Goal: Task Accomplishment & Management: Complete application form

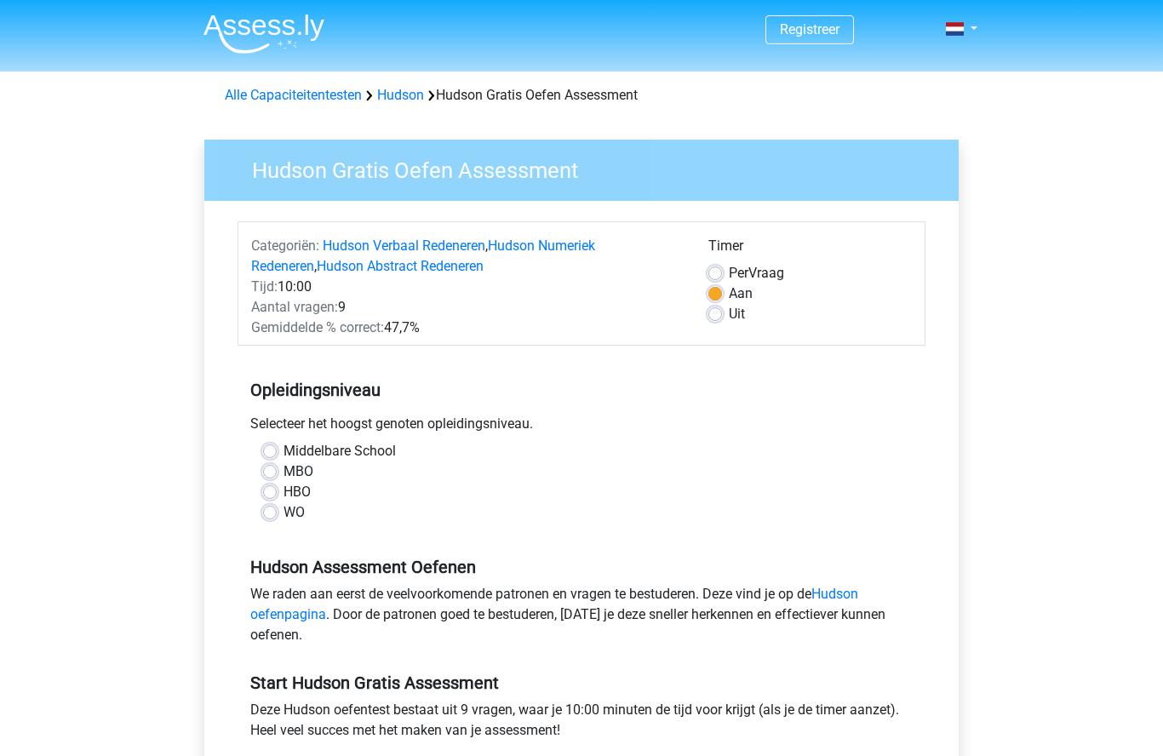
click at [283, 452] on label "Middelbare School" at bounding box center [339, 451] width 112 height 20
click at [274, 452] on input "Middelbare School" at bounding box center [270, 449] width 14 height 17
radio input "true"
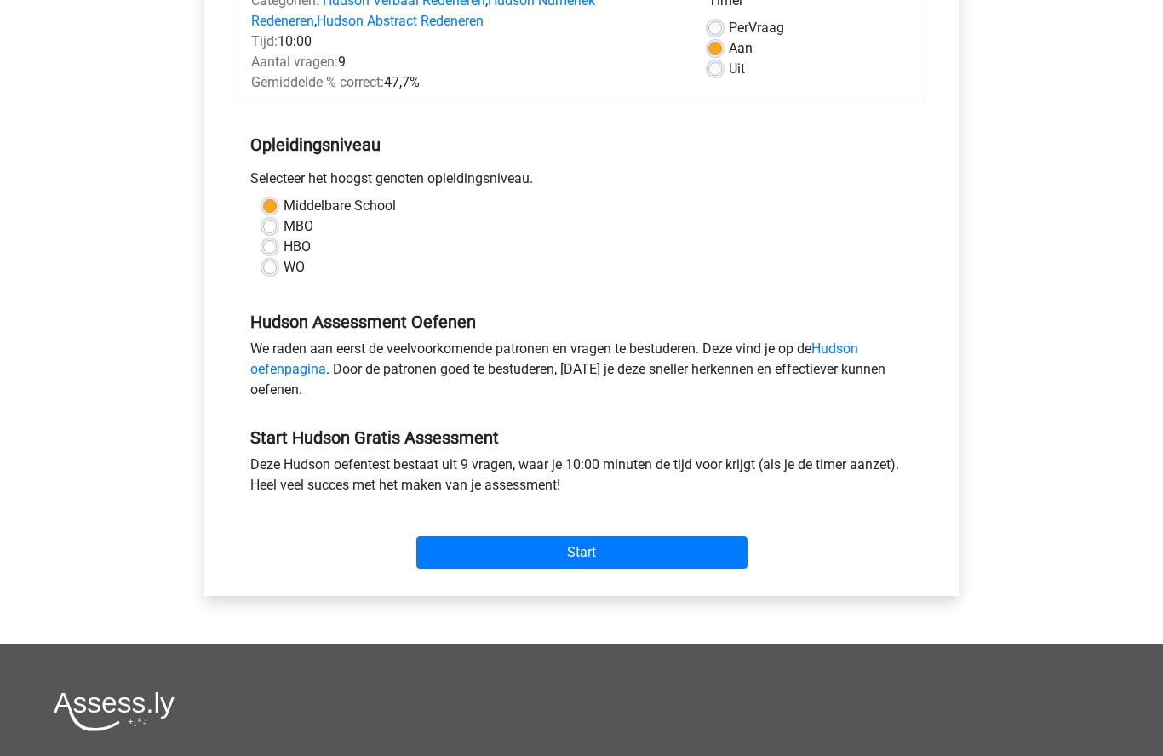
scroll to position [343, 0]
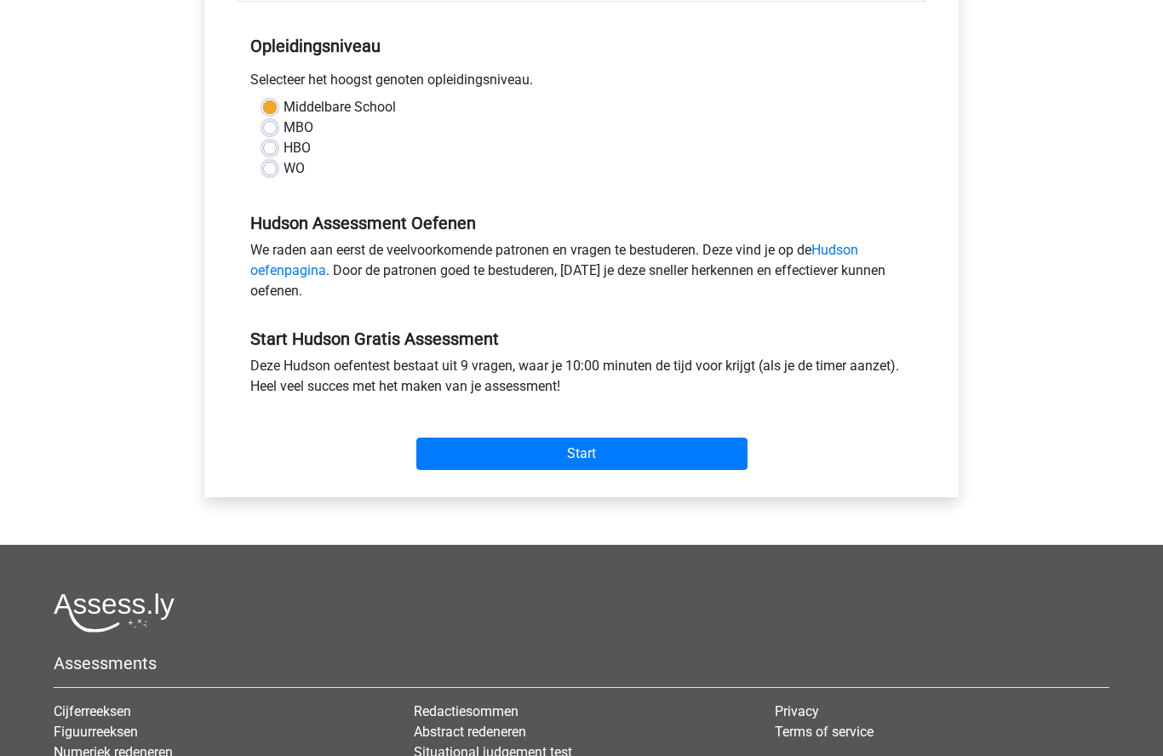
click at [598, 458] on input "Start" at bounding box center [581, 454] width 331 height 32
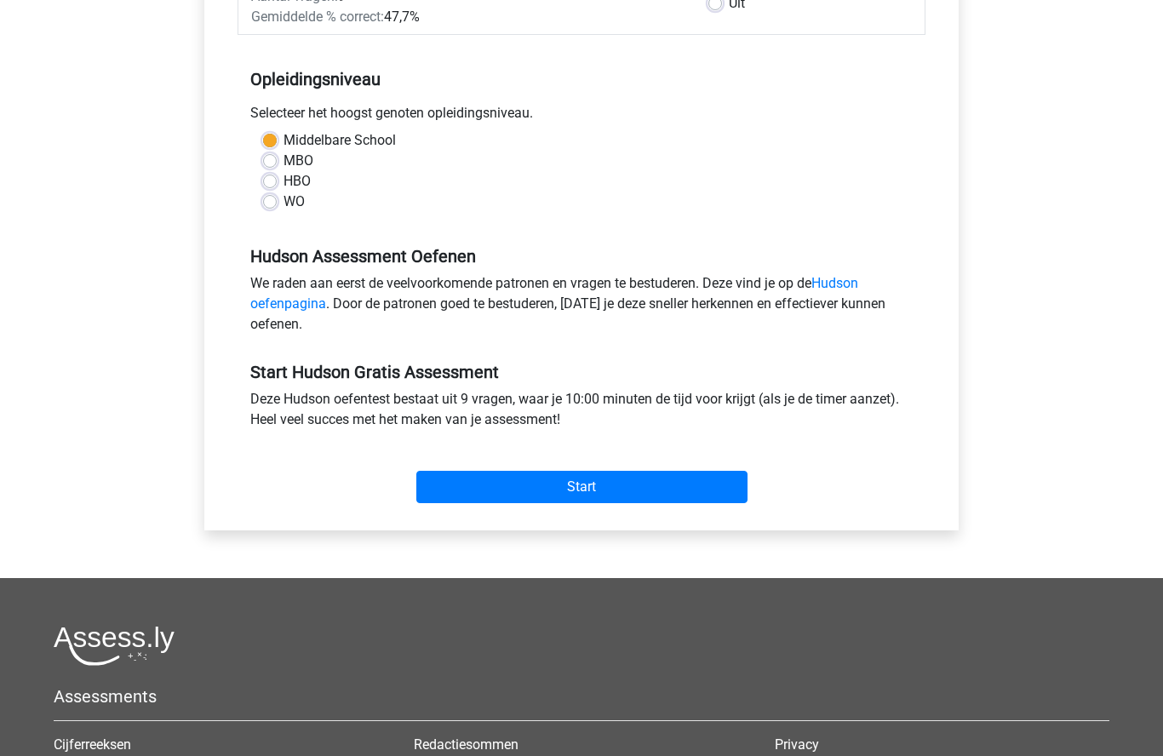
scroll to position [380, 0]
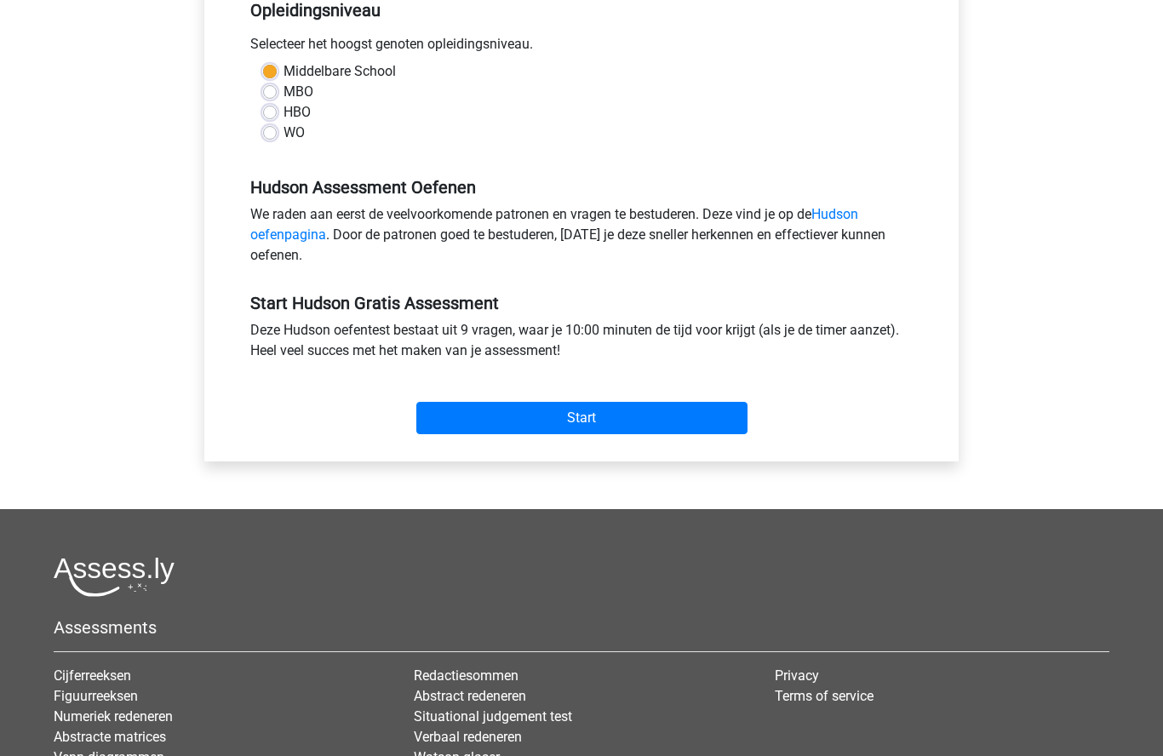
click at [661, 420] on input "Start" at bounding box center [581, 418] width 331 height 32
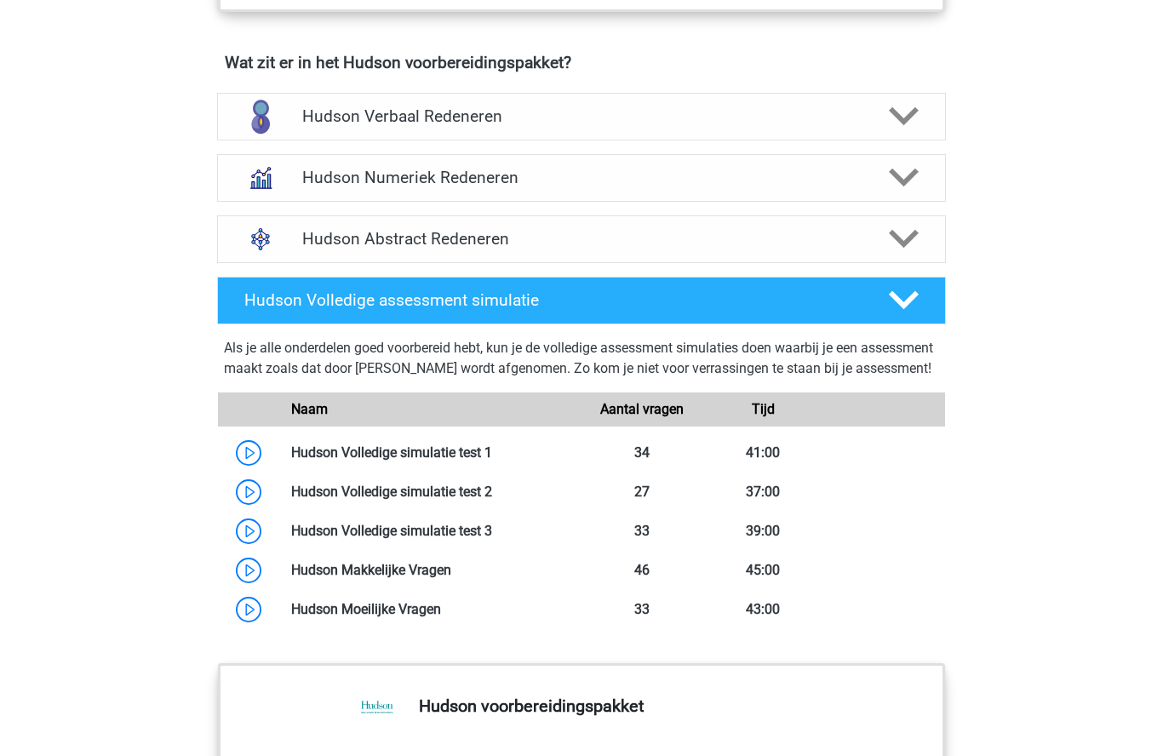
scroll to position [1049, 0]
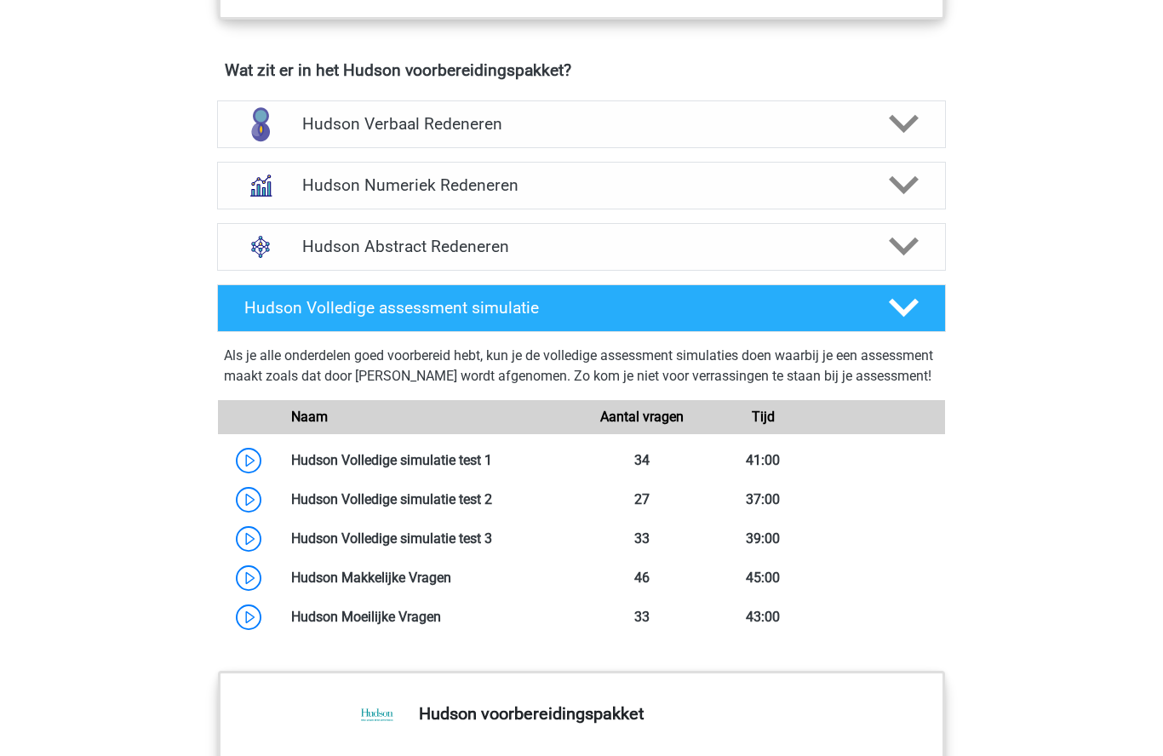
click at [492, 468] on link at bounding box center [492, 460] width 0 height 16
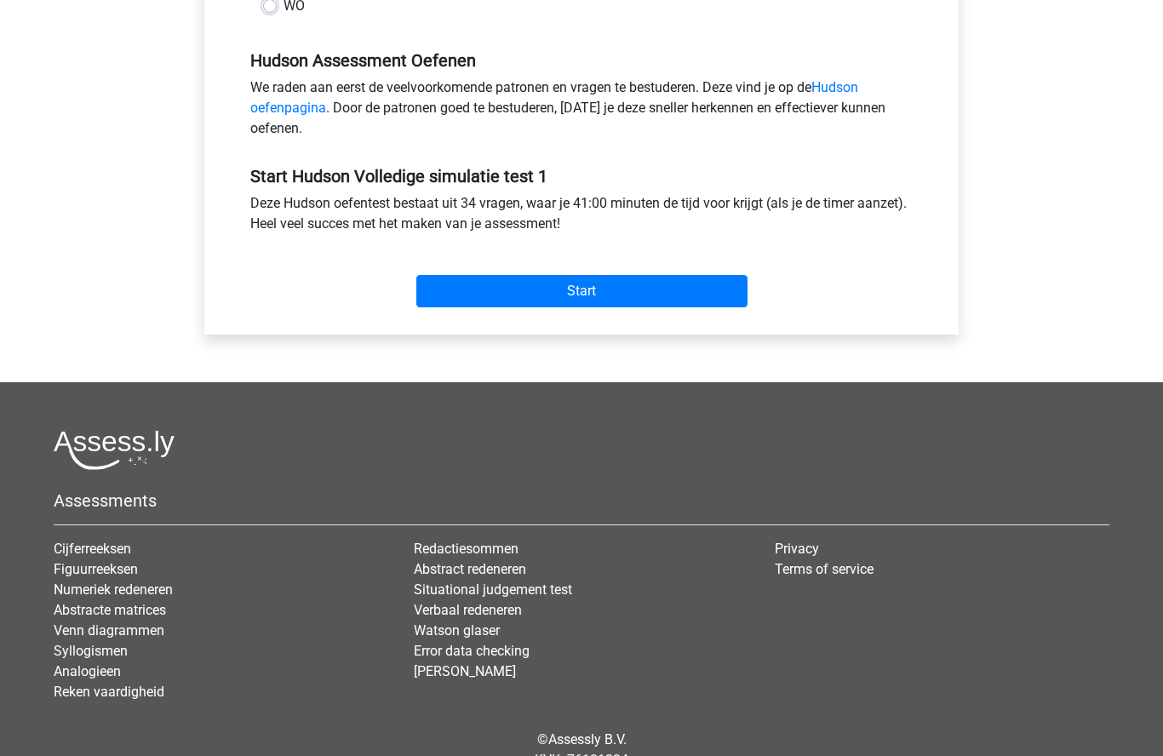
scroll to position [516, 0]
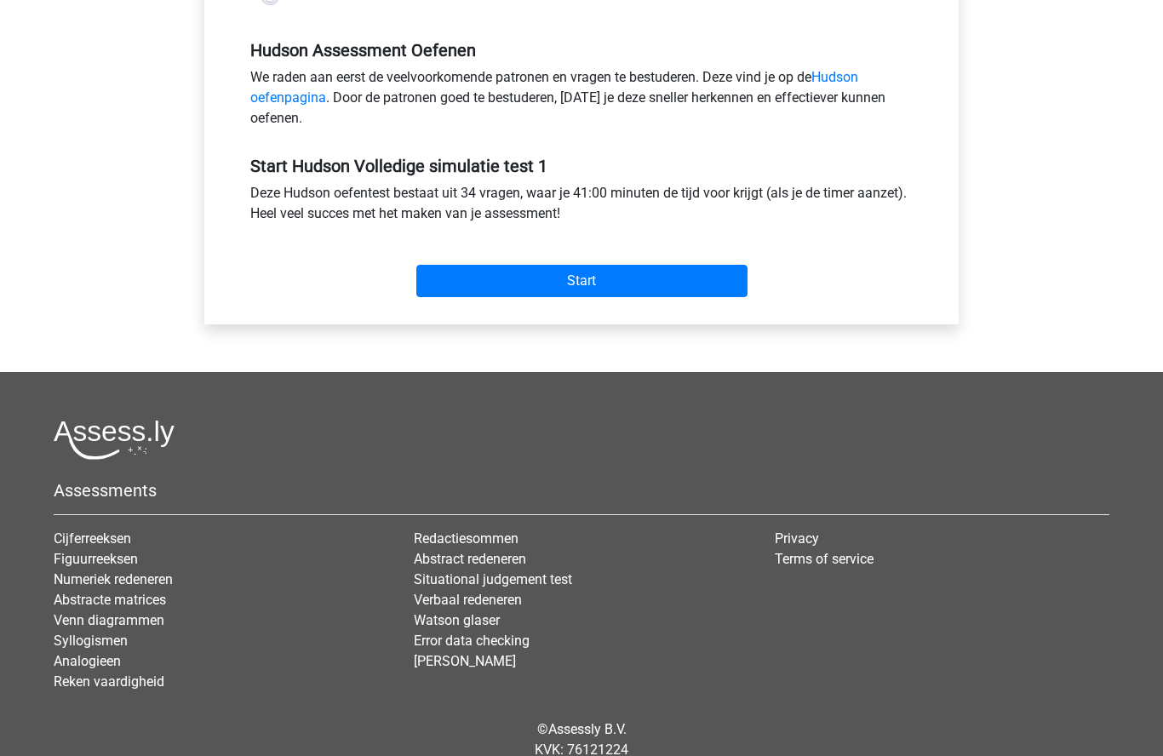
click at [622, 278] on input "Start" at bounding box center [581, 282] width 331 height 32
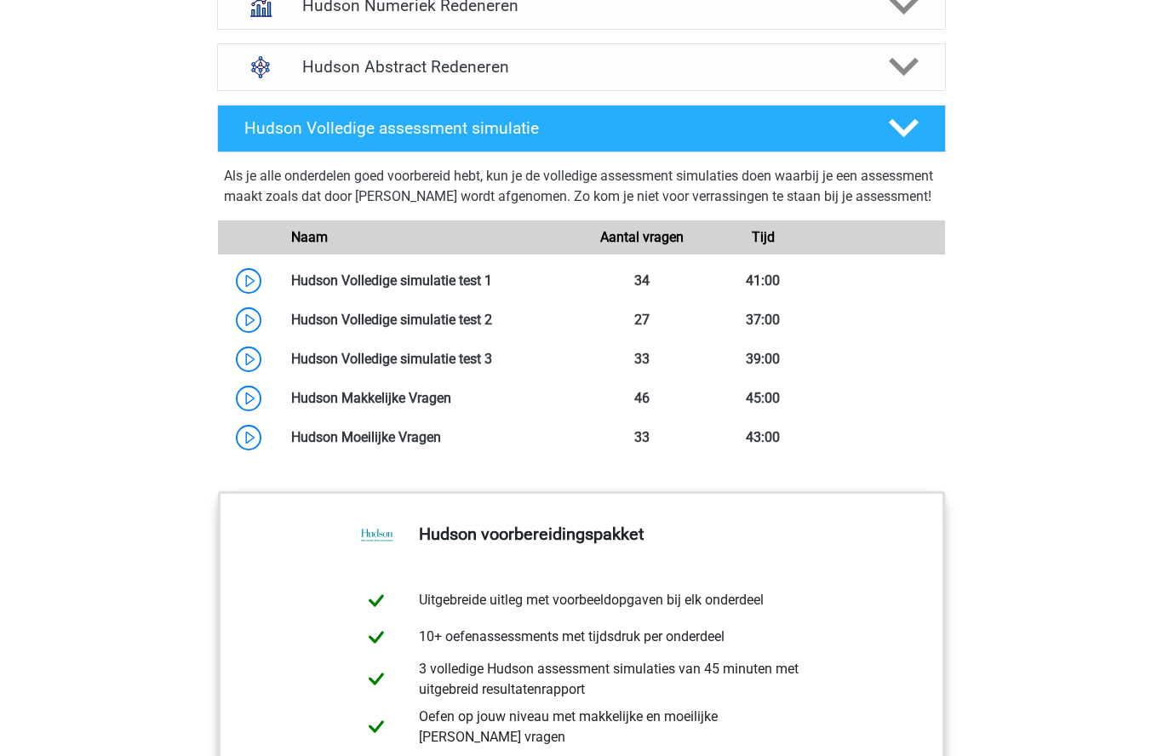
scroll to position [1177, 0]
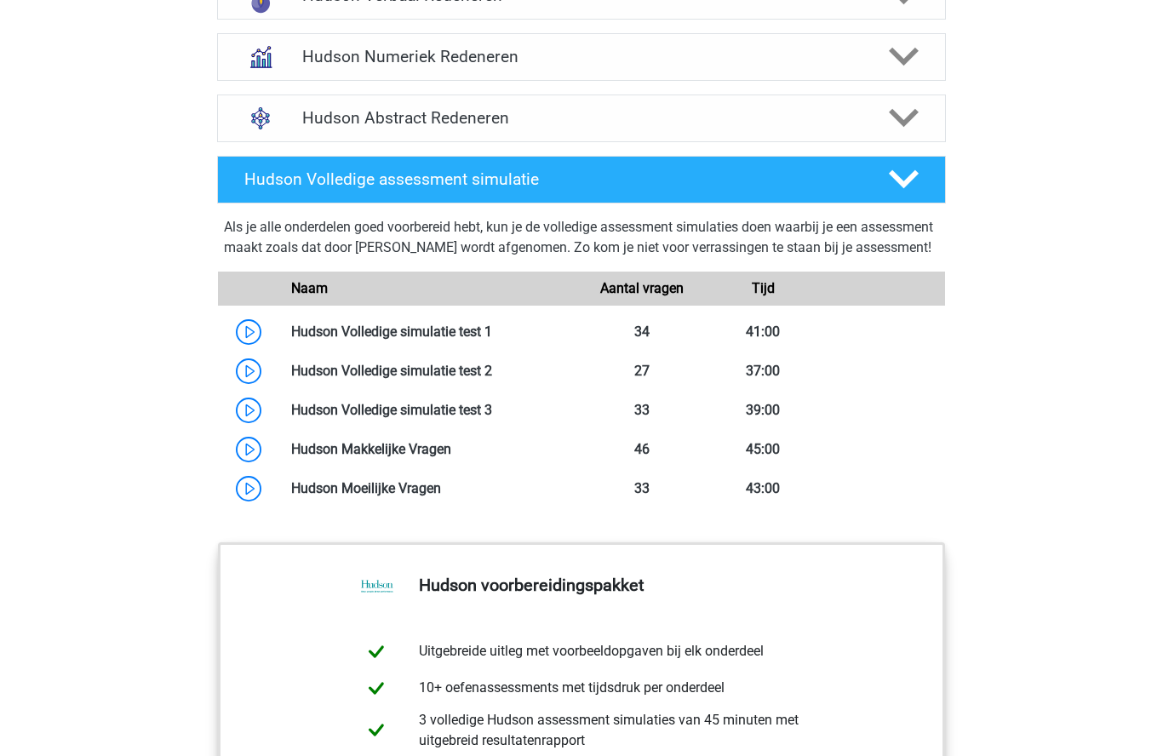
click at [492, 418] on link at bounding box center [492, 410] width 0 height 16
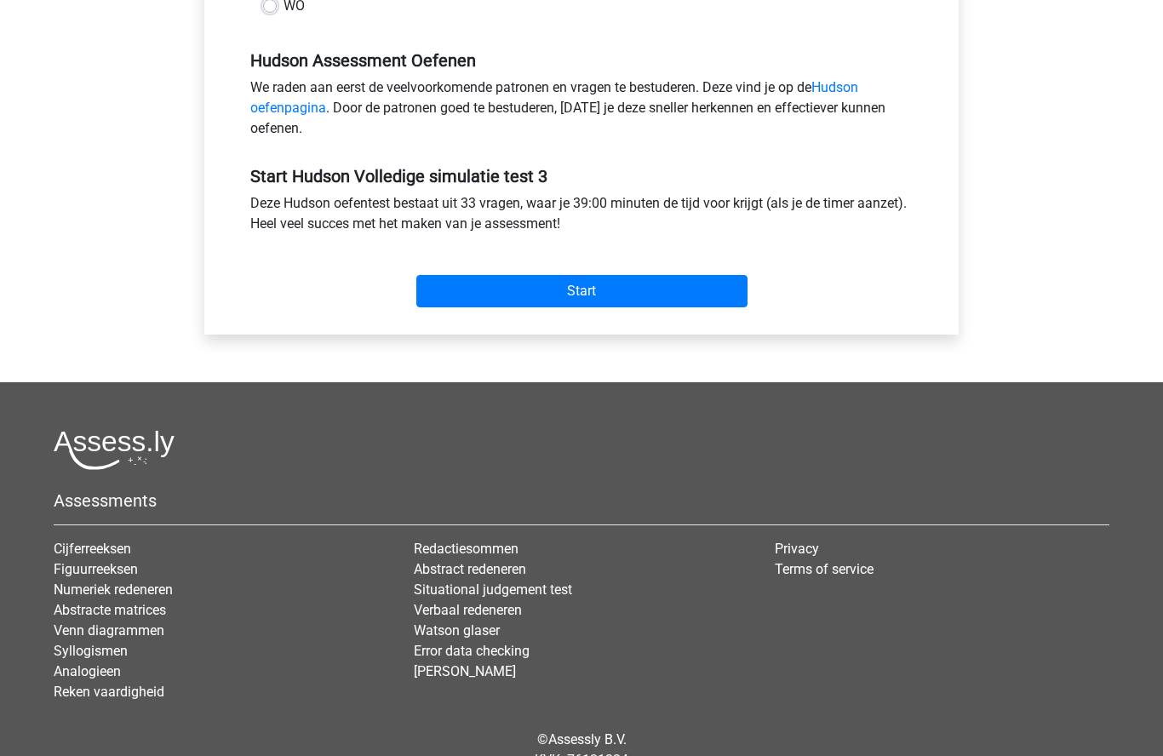
scroll to position [516, 0]
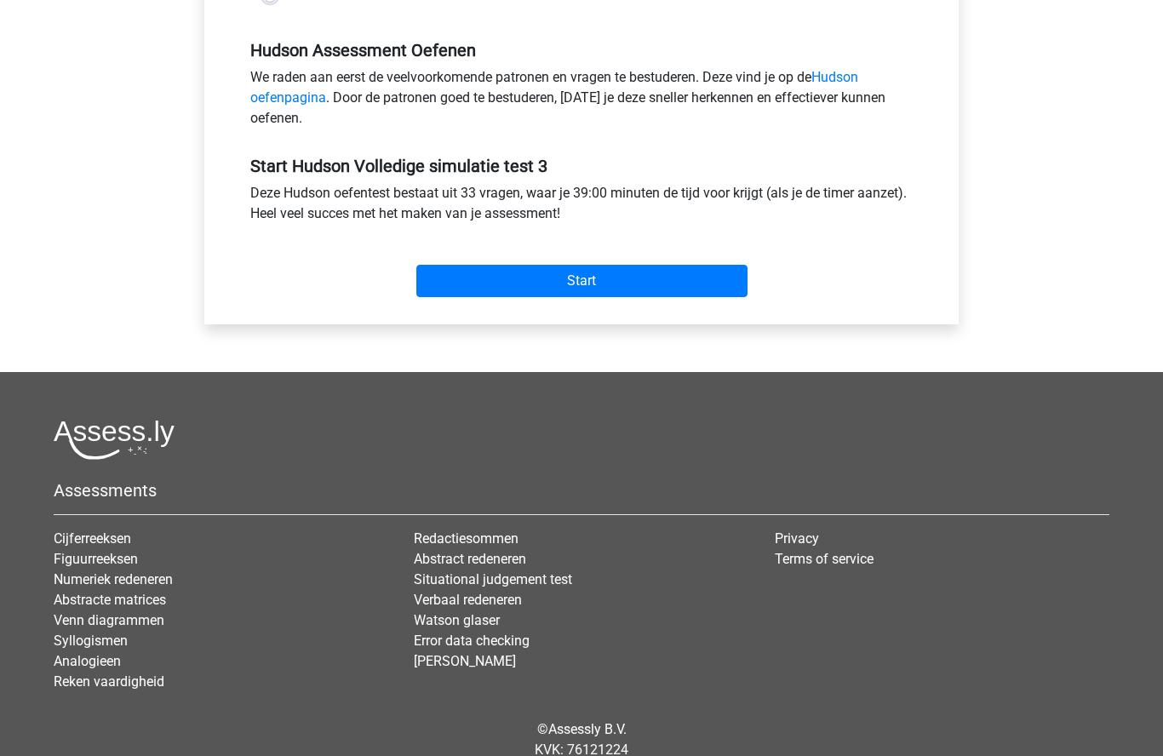
click at [593, 281] on input "Start" at bounding box center [581, 282] width 331 height 32
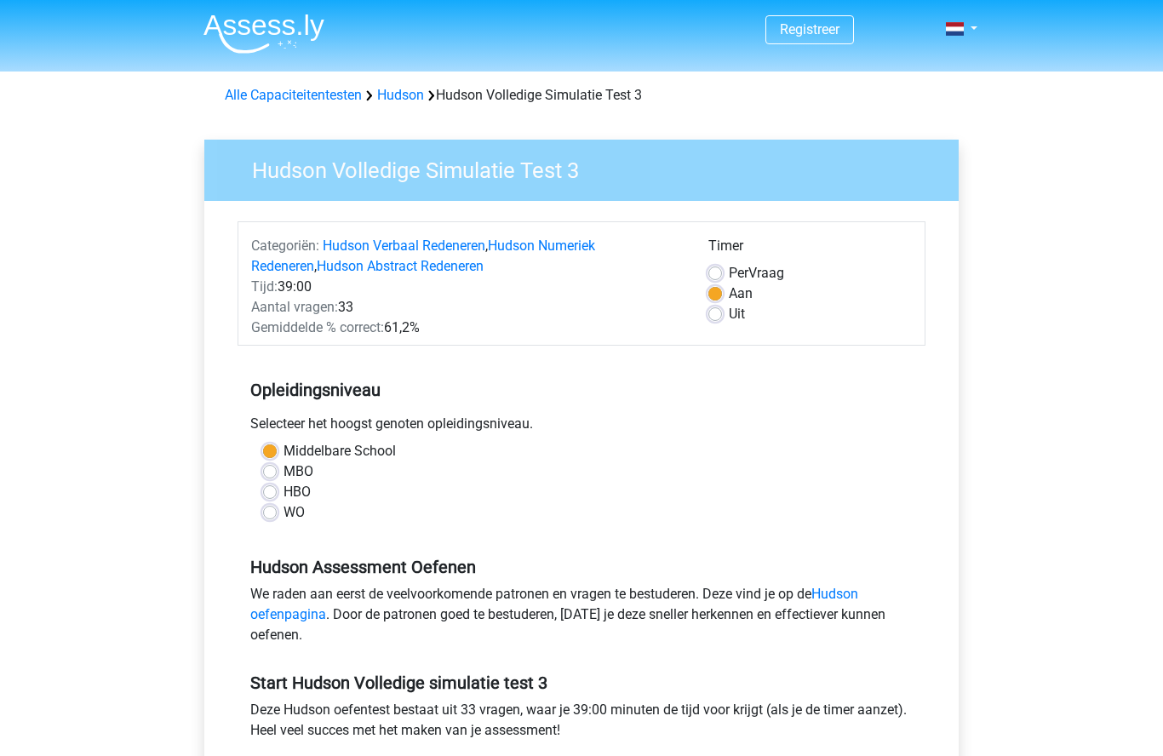
scroll to position [582, 0]
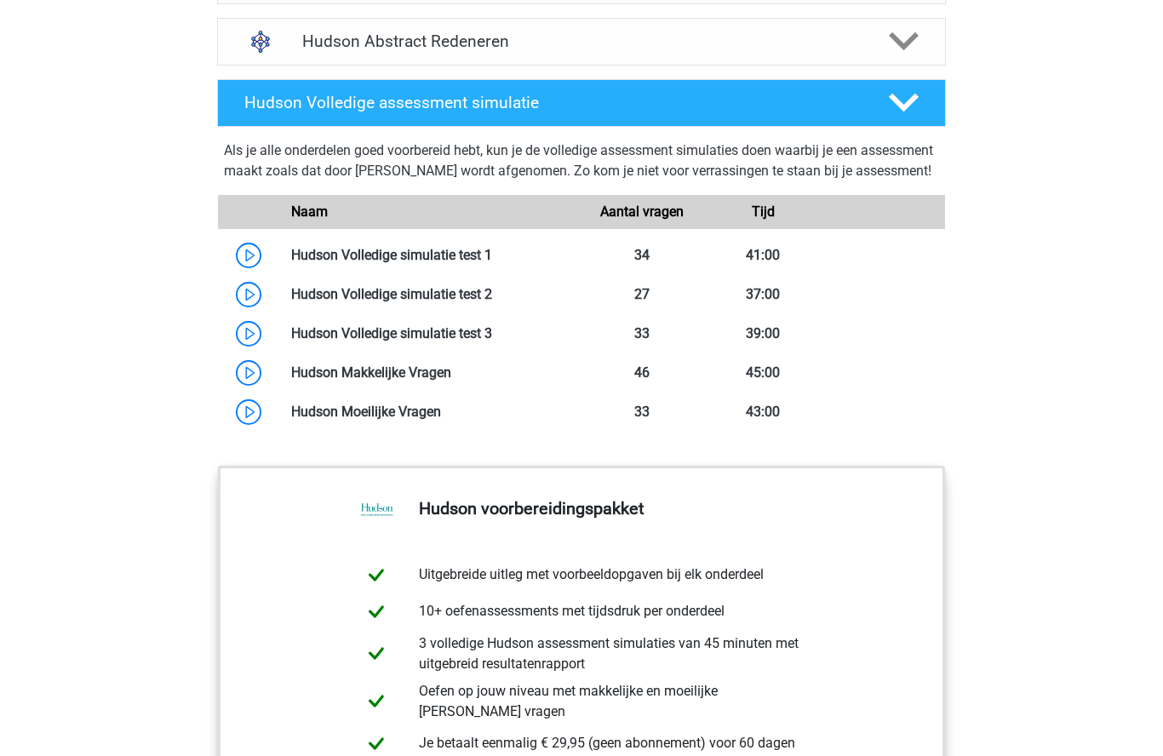
scroll to position [1254, 0]
click at [492, 263] on link at bounding box center [492, 255] width 0 height 16
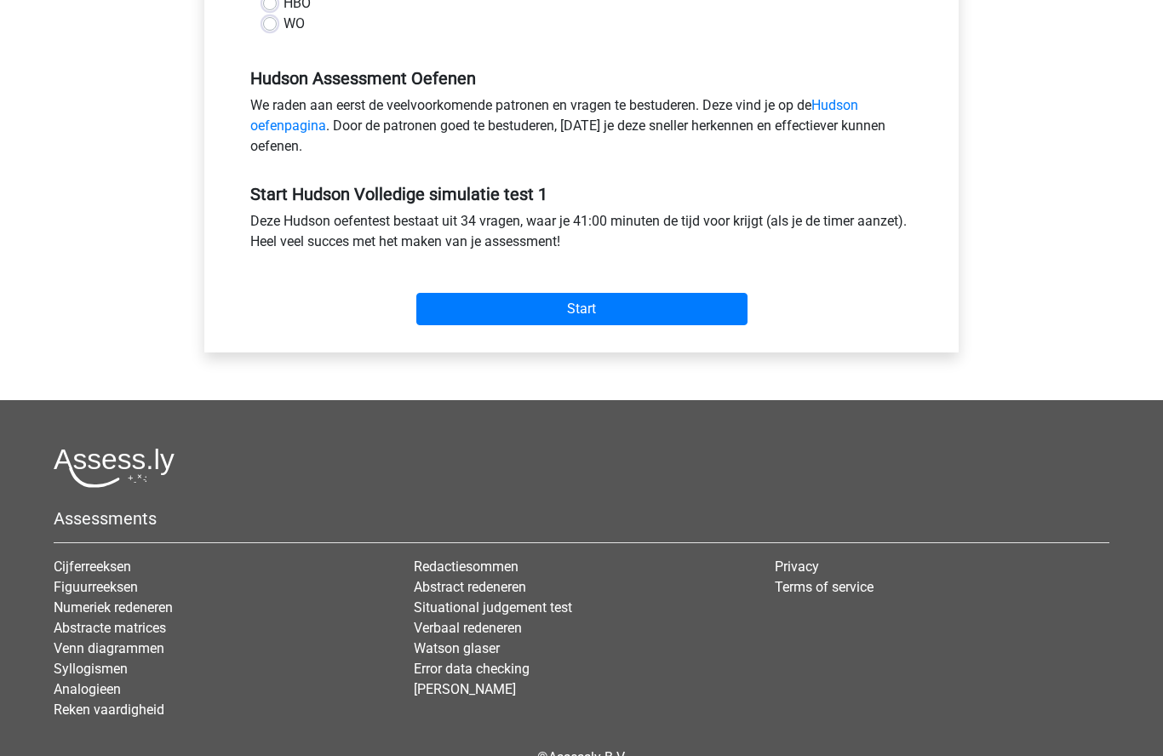
scroll to position [486, 0]
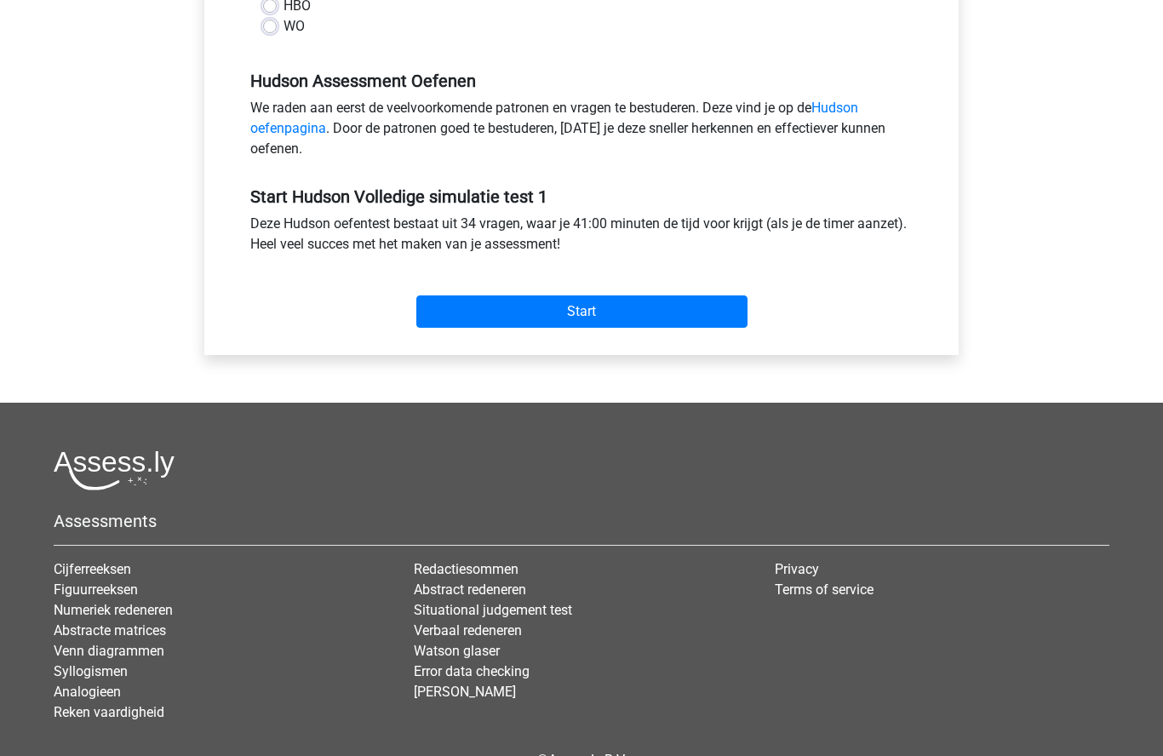
click at [684, 317] on input "Start" at bounding box center [581, 311] width 331 height 32
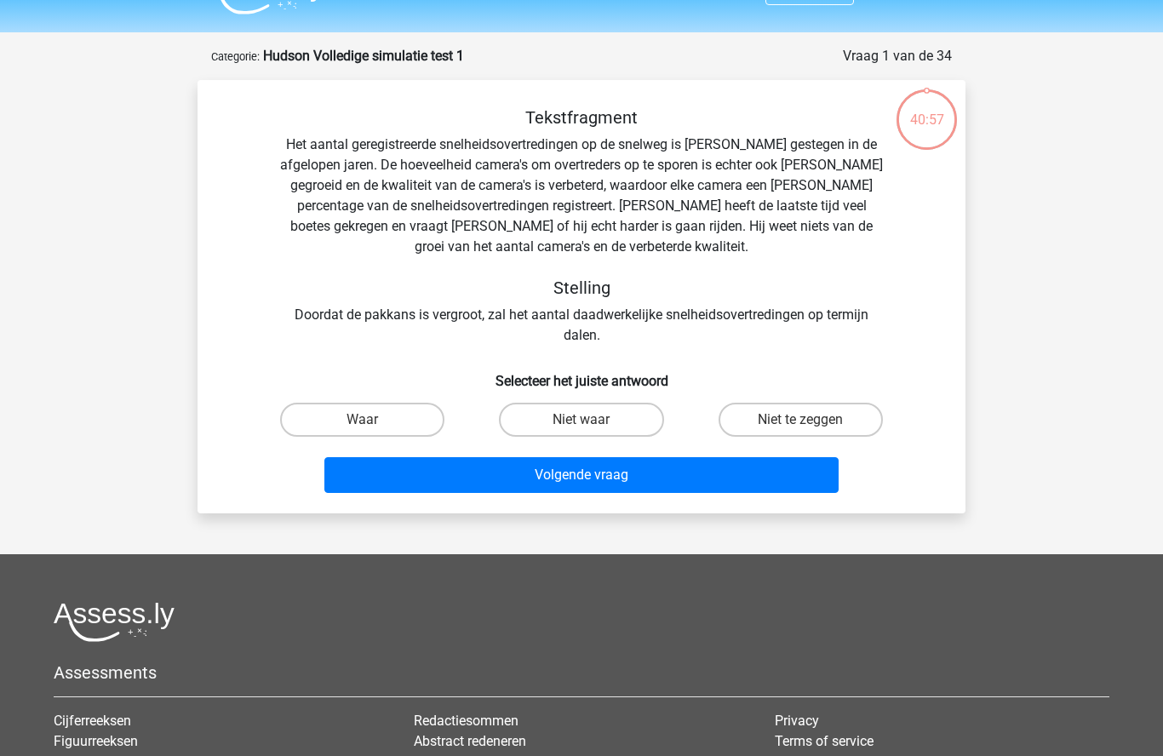
scroll to position [39, 0]
